Goal: Find specific page/section: Find specific page/section

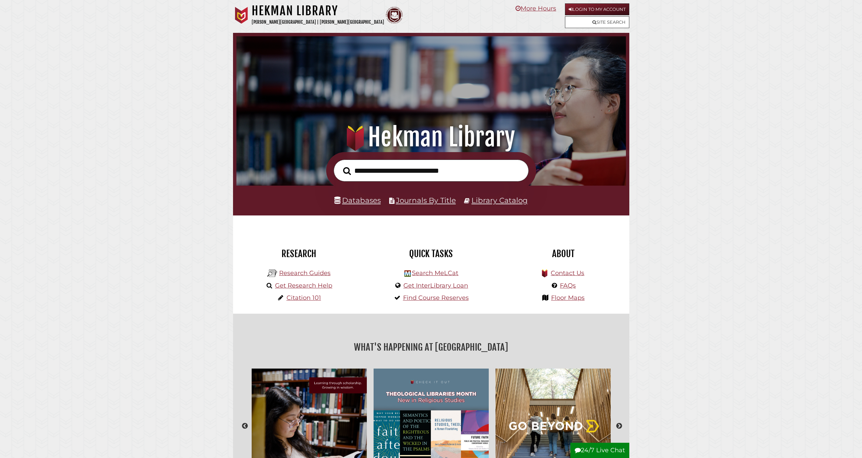
scroll to position [129, 386]
click at [602, 8] on link "Login to My Account" at bounding box center [597, 9] width 64 height 12
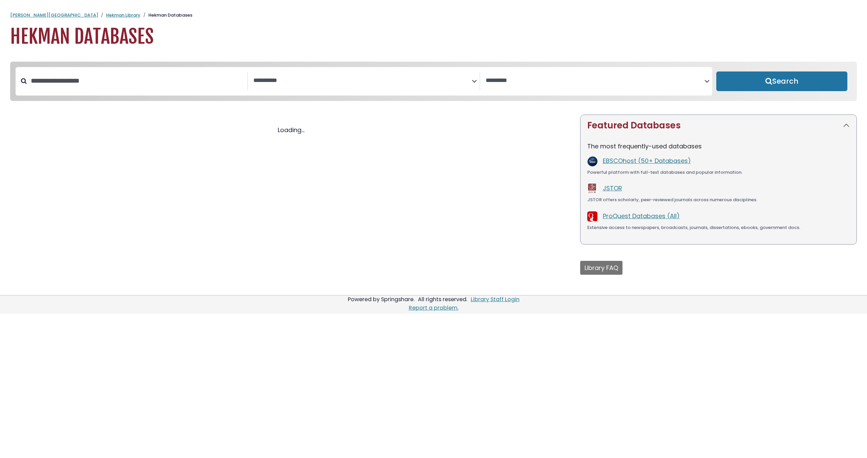
select select "Database Subject Filter"
select select "Database Vendors Filter"
select select "Database Subject Filter"
select select "Database Vendors Filter"
